Goal: Task Accomplishment & Management: Use online tool/utility

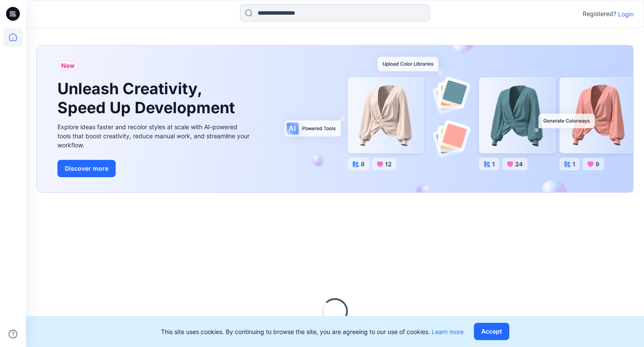
scroll to position [8, 0]
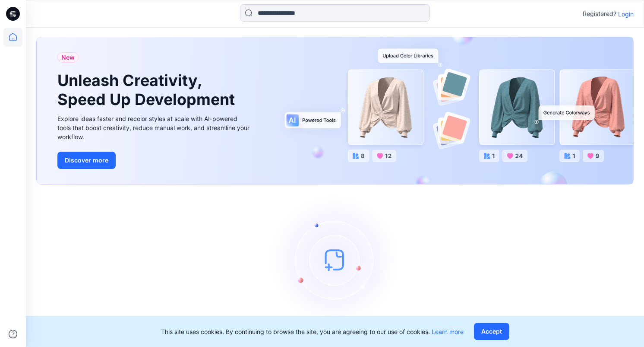
click at [632, 15] on p "Login" at bounding box center [626, 13] width 16 height 9
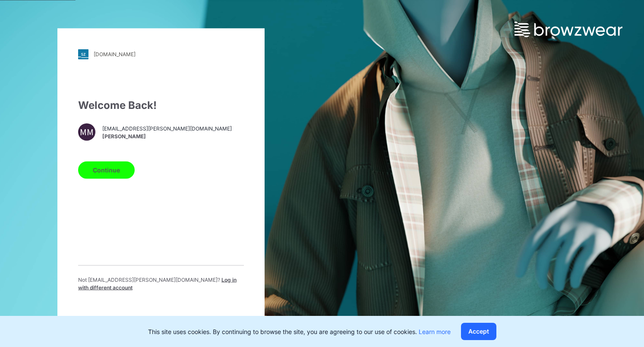
click at [97, 174] on button "Continue" at bounding box center [106, 169] width 57 height 17
click at [101, 171] on button "Continue" at bounding box center [106, 169] width 57 height 17
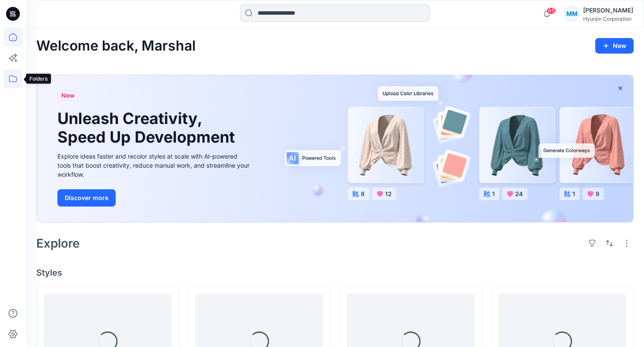
click at [12, 83] on icon at bounding box center [12, 78] width 19 height 19
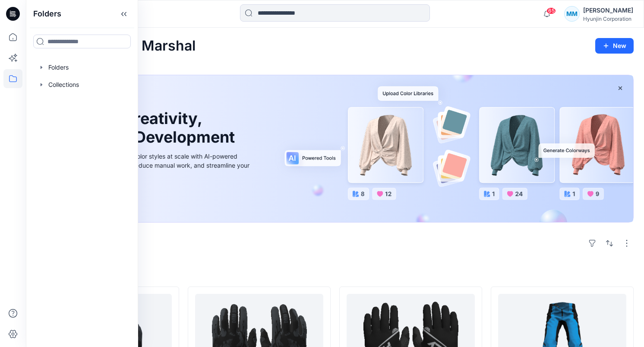
click at [256, 237] on div "Explore" at bounding box center [334, 243] width 597 height 21
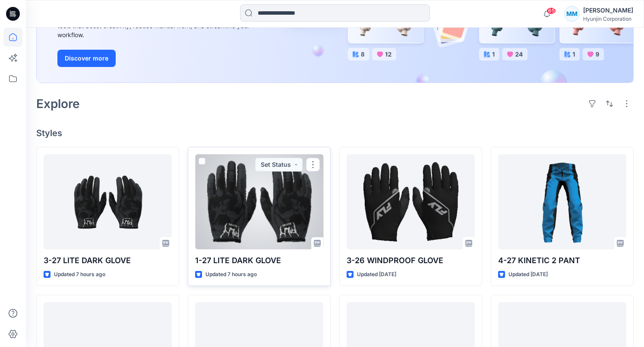
scroll to position [140, 0]
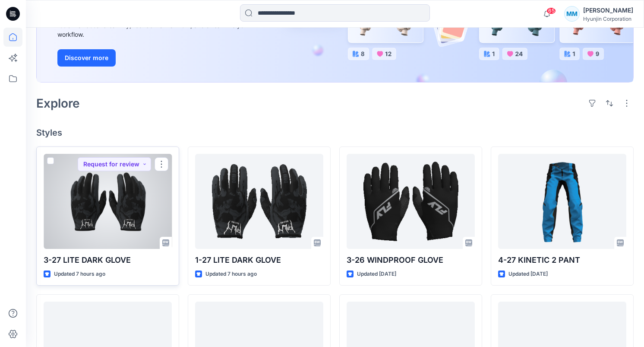
click at [131, 212] on div at bounding box center [108, 201] width 128 height 95
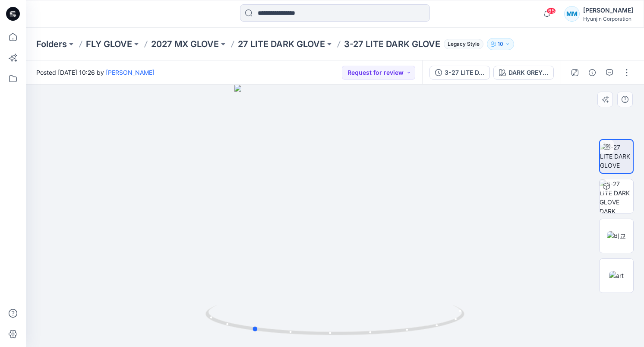
drag, startPoint x: 340, startPoint y: 228, endPoint x: 257, endPoint y: 242, distance: 83.6
click at [257, 242] on div at bounding box center [335, 216] width 618 height 262
click at [612, 238] on img at bounding box center [616, 235] width 19 height 9
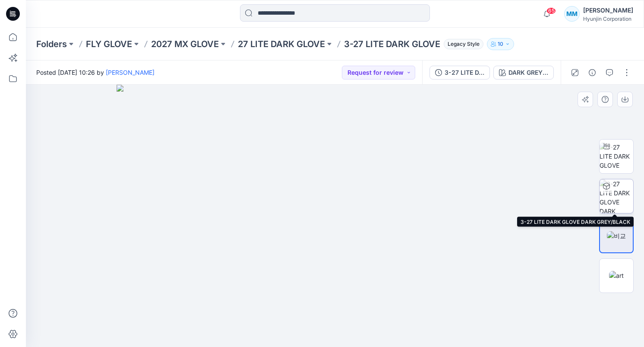
click at [618, 193] on img at bounding box center [617, 196] width 34 height 34
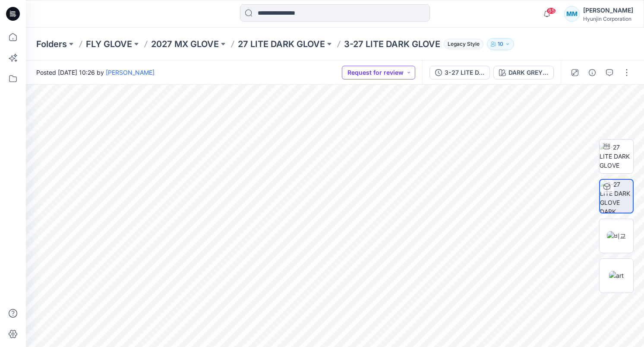
click at [404, 73] on button "Request for review" at bounding box center [378, 73] width 73 height 14
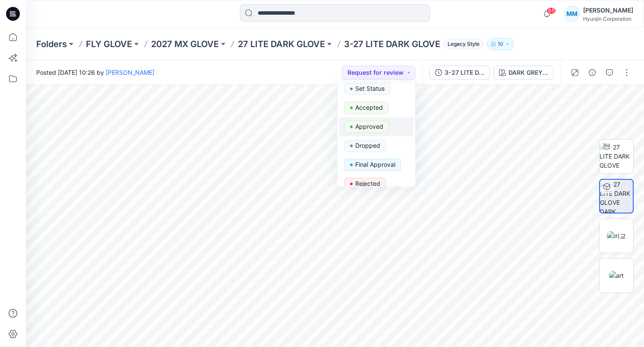
click at [366, 125] on p "Approved" at bounding box center [369, 126] width 28 height 11
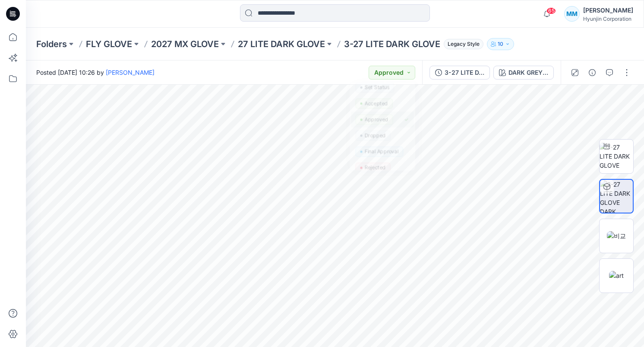
scroll to position [0, 0]
click at [611, 186] on div at bounding box center [607, 187] width 14 height 14
click at [619, 158] on img at bounding box center [617, 155] width 34 height 27
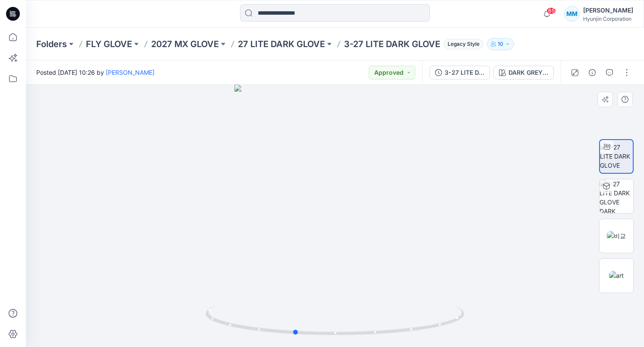
drag, startPoint x: 388, startPoint y: 188, endPoint x: 348, endPoint y: 192, distance: 40.8
click at [348, 192] on div at bounding box center [335, 216] width 618 height 262
